Goal: Task Accomplishment & Management: Use online tool/utility

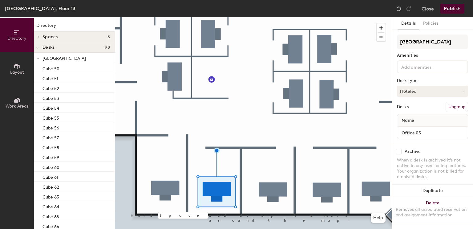
click at [423, 91] on button "Hoteled" at bounding box center [432, 91] width 71 height 11
click at [413, 128] on div "Hoteled" at bounding box center [428, 128] width 62 height 9
click at [448, 8] on button "Publish" at bounding box center [452, 9] width 24 height 10
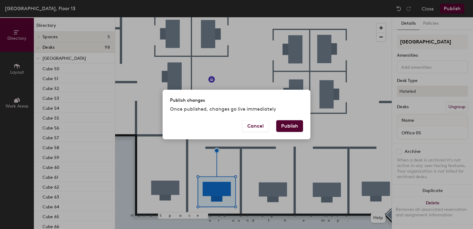
click at [305, 123] on div "Cancel Publish" at bounding box center [237, 129] width 148 height 19
click at [292, 131] on button "Publish" at bounding box center [289, 126] width 27 height 12
